Goal: Entertainment & Leisure: Consume media (video, audio)

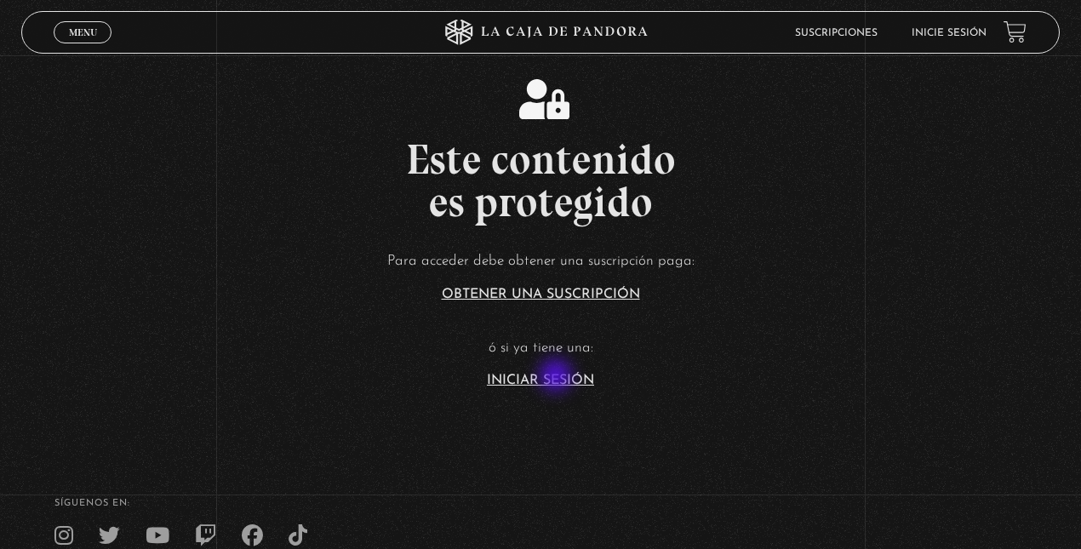
click at [557, 378] on link "Iniciar Sesión" at bounding box center [540, 381] width 107 height 14
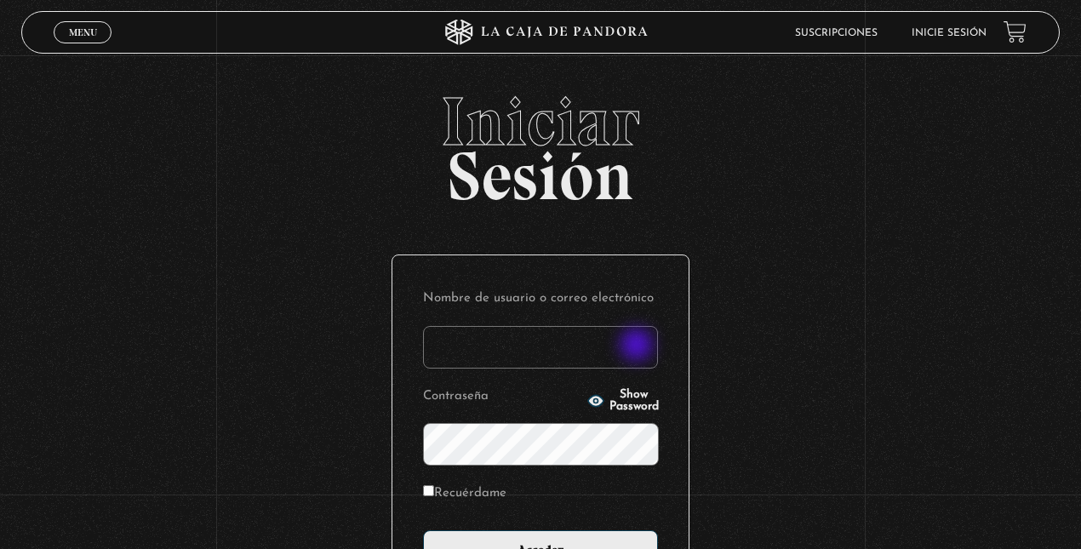
type input "lisbethfelixpaulino"
click at [475, 494] on label "Recuérdame" at bounding box center [464, 494] width 83 height 26
click at [434, 494] on input "Recuérdame" at bounding box center [428, 490] width 11 height 11
checkbox input "true"
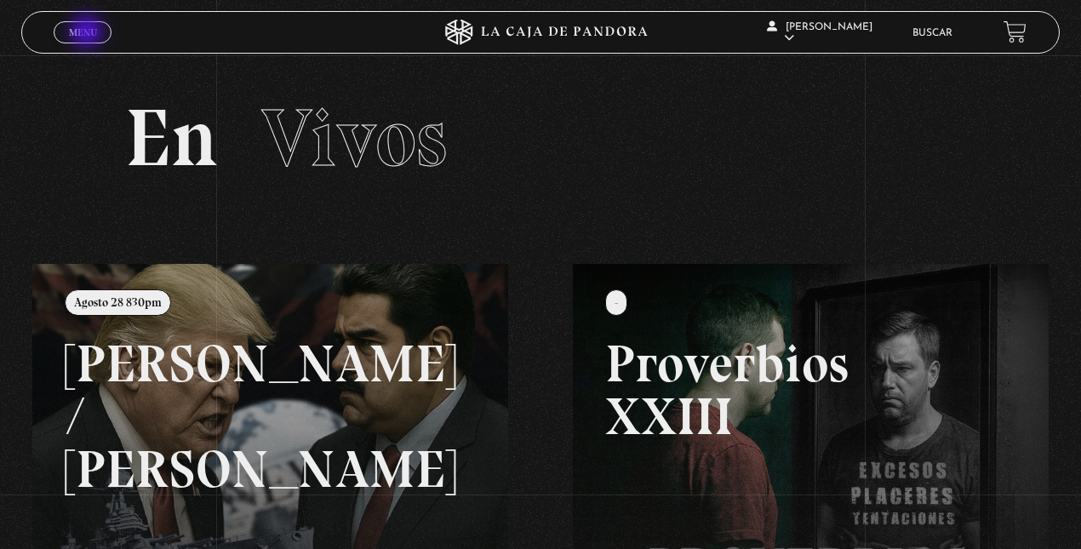
click at [89, 33] on span "Menu" at bounding box center [83, 32] width 28 height 10
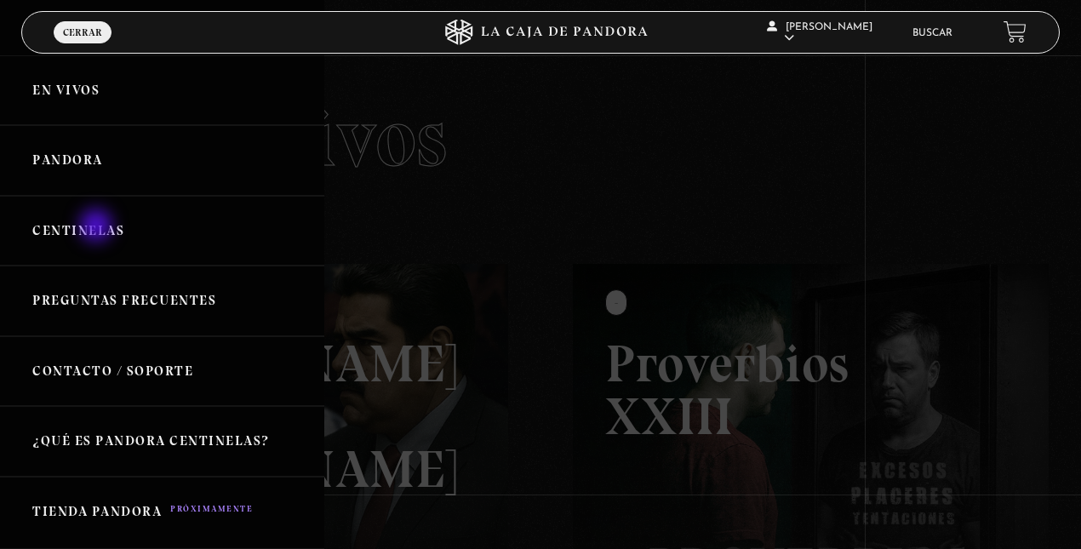
click at [100, 235] on link "Centinelas" at bounding box center [162, 231] width 324 height 71
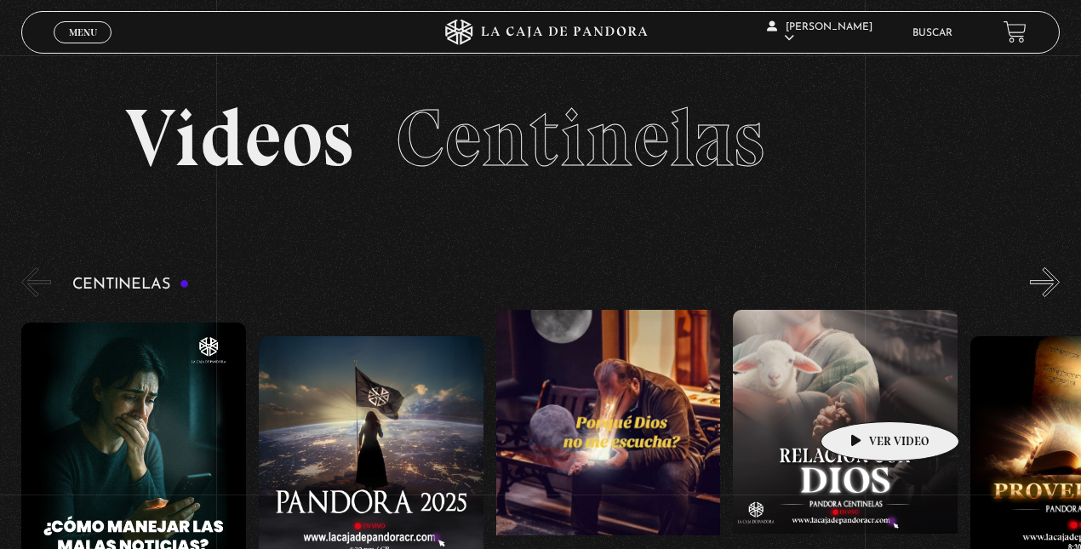
click at [863, 396] on figure at bounding box center [845, 463] width 225 height 306
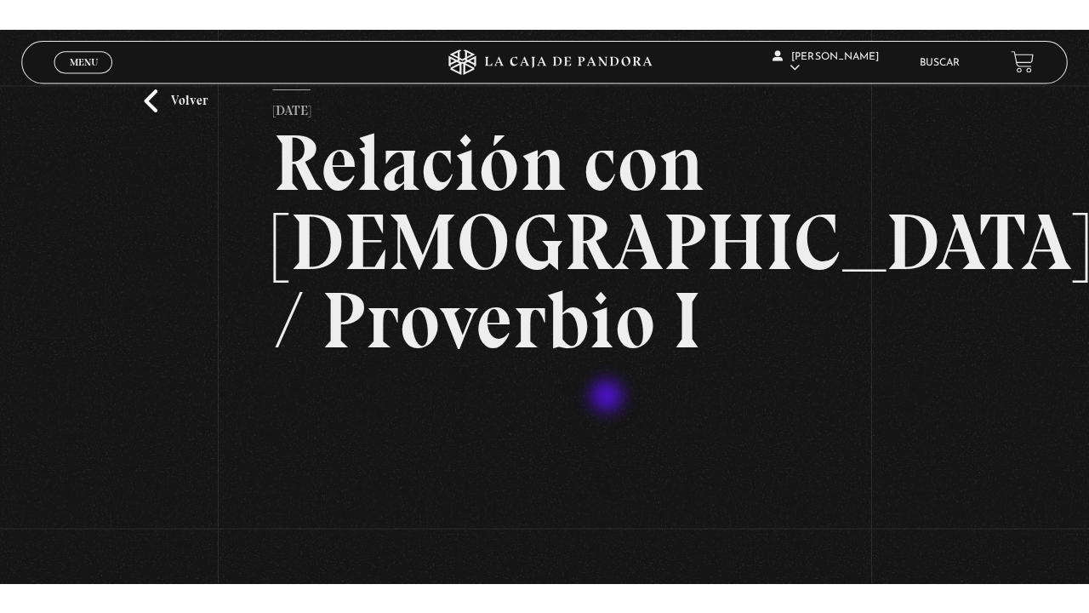
scroll to position [170, 0]
